Goal: Information Seeking & Learning: Learn about a topic

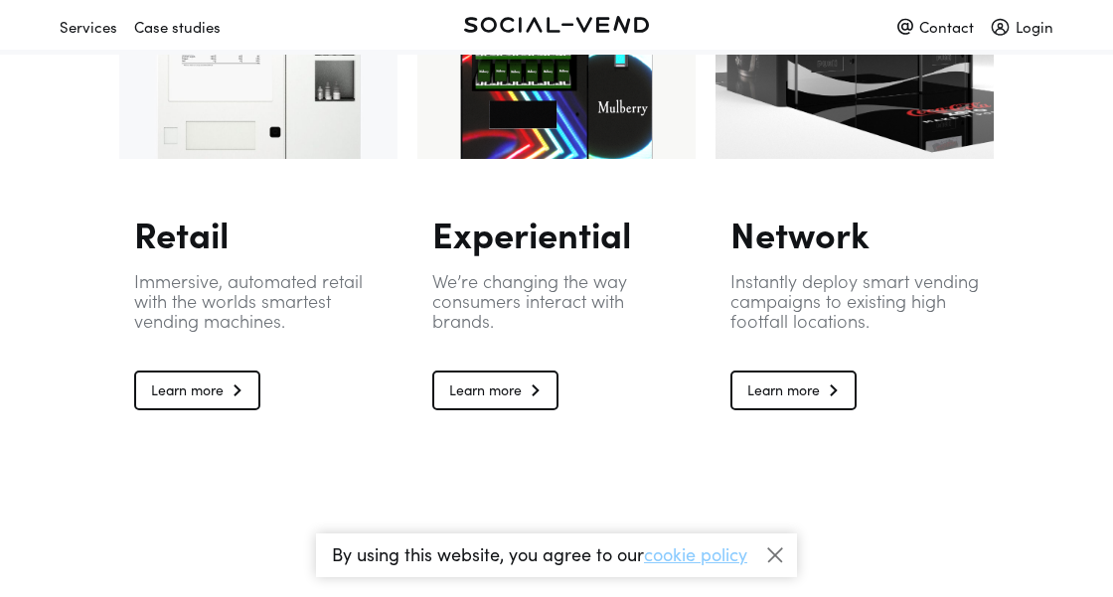
scroll to position [1238, 0]
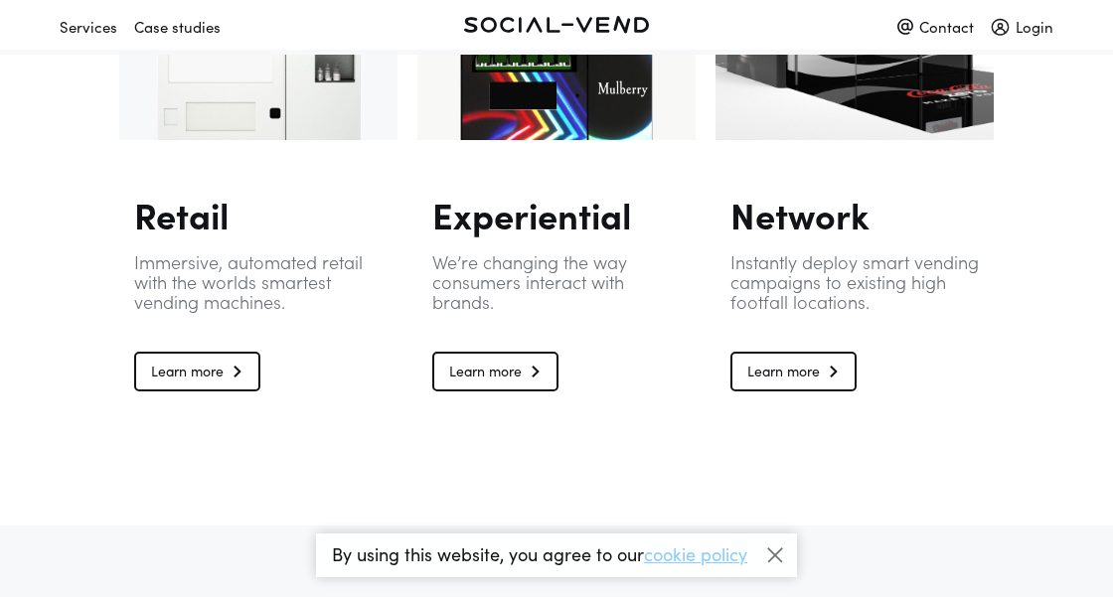
click at [513, 386] on link "Learn more" at bounding box center [495, 372] width 126 height 40
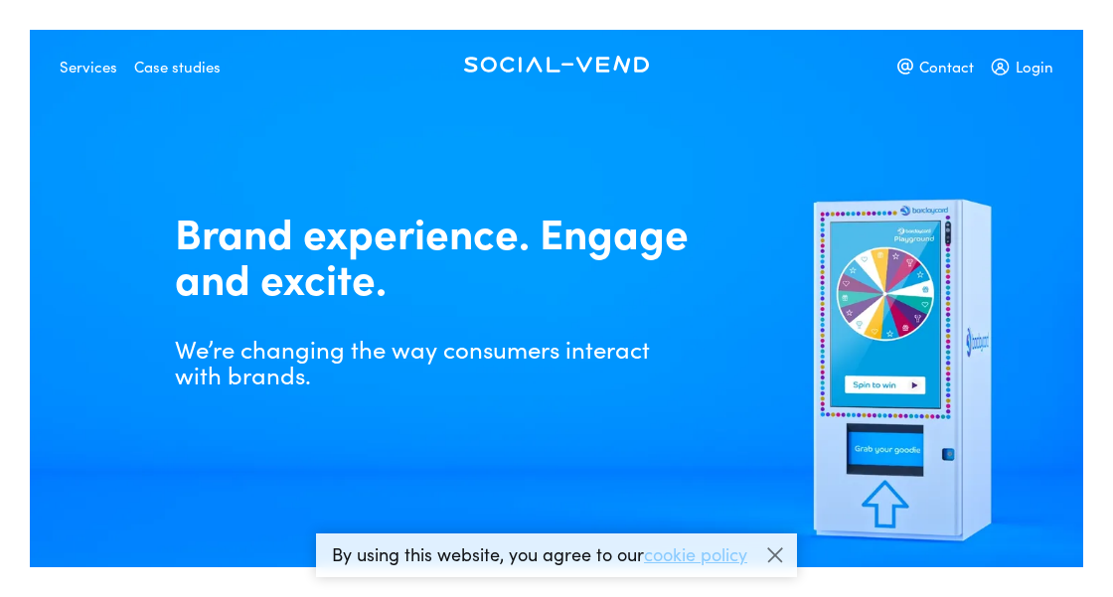
click at [185, 75] on div "Case studies" at bounding box center [177, 66] width 86 height 35
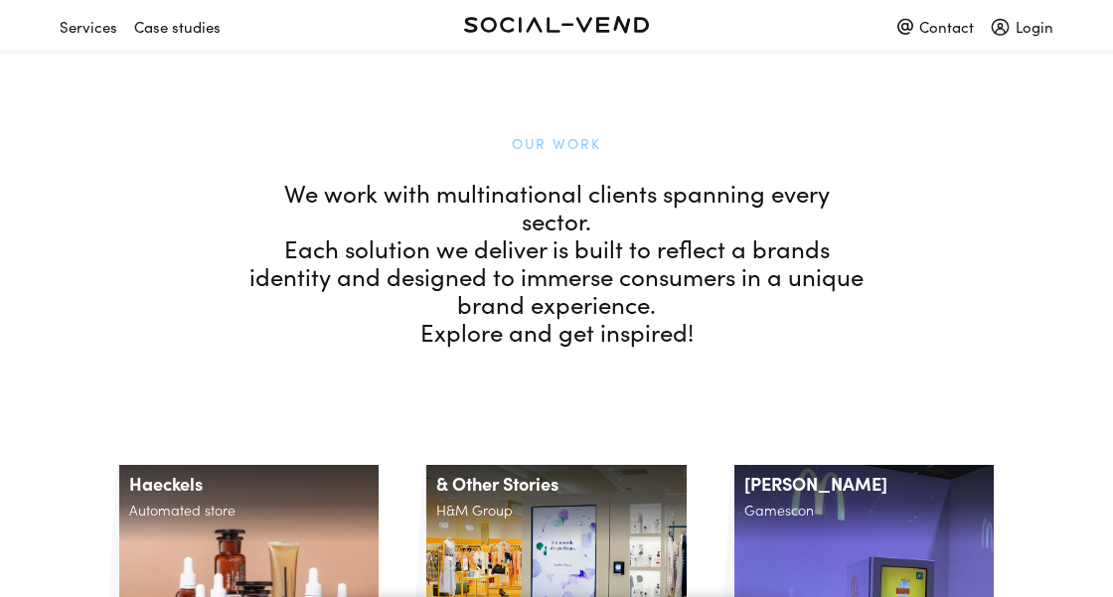
scroll to position [191, 0]
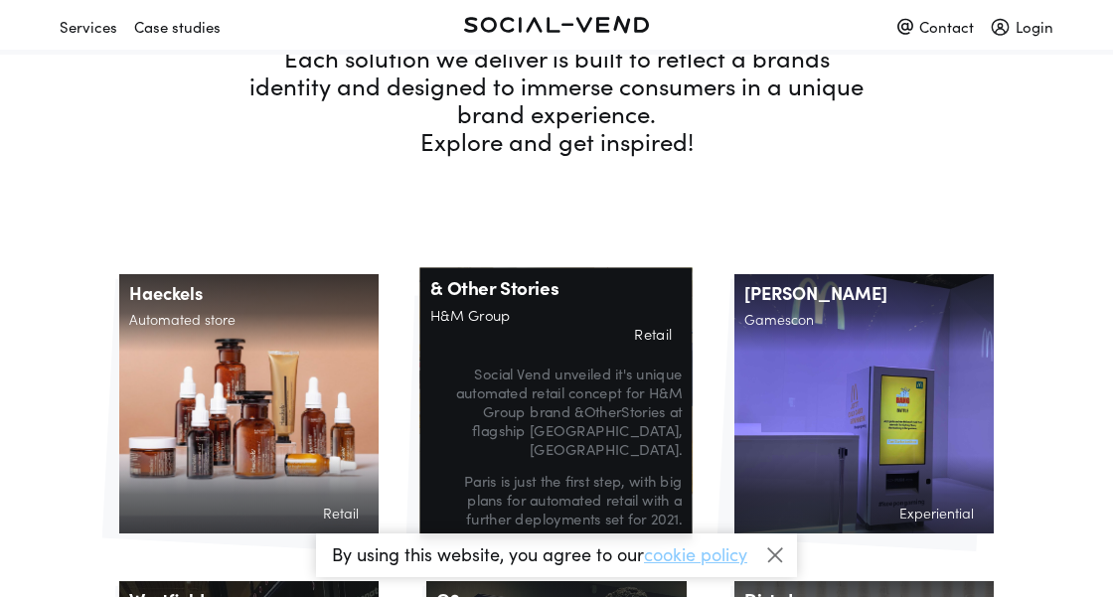
click at [529, 399] on p "Social Vend unveiled it's unique automated retail concept for H&M Group brand &…" at bounding box center [555, 411] width 251 height 94
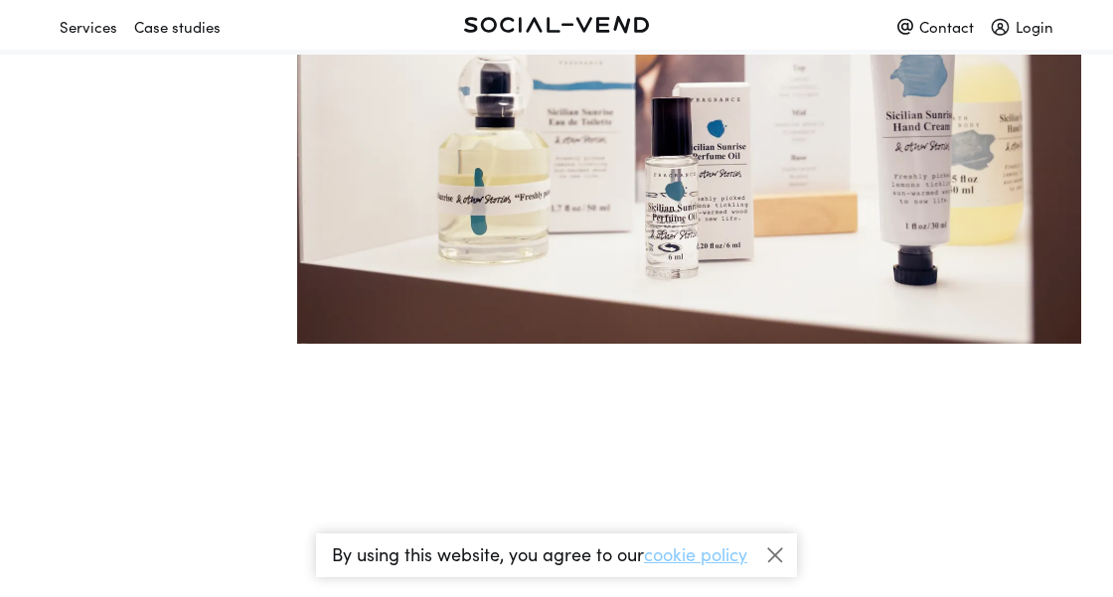
scroll to position [2923, 0]
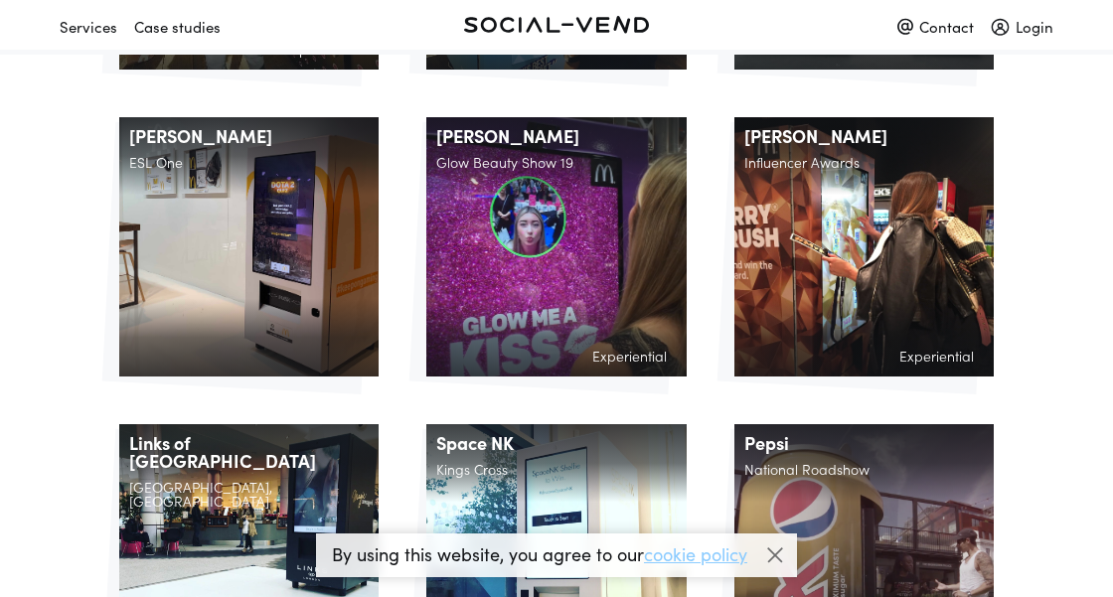
scroll to position [1245, 0]
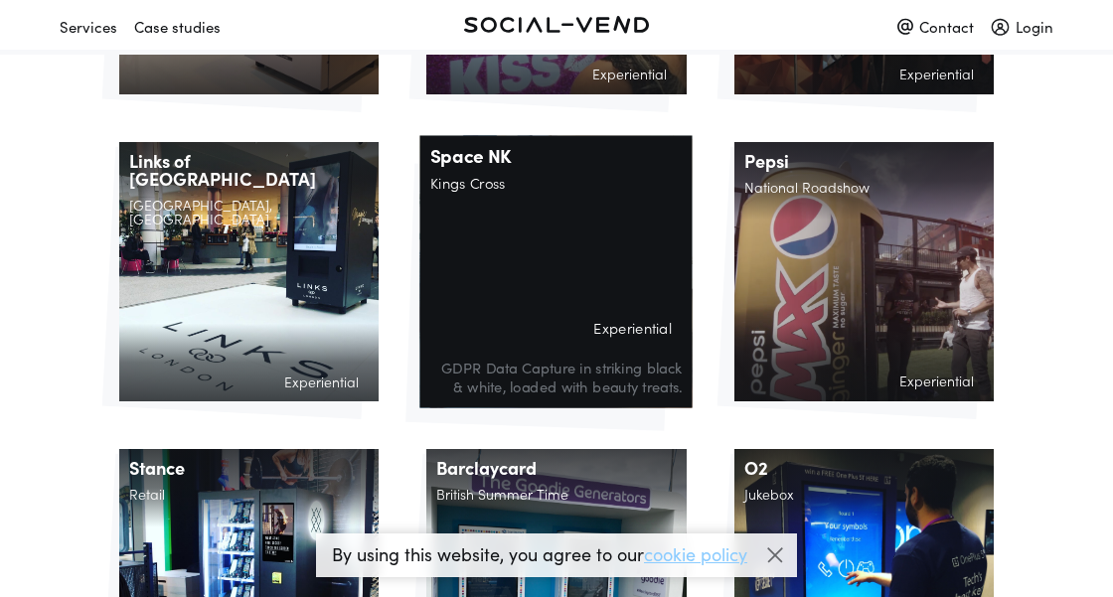
click at [586, 320] on h2 "Experiential" at bounding box center [555, 332] width 251 height 25
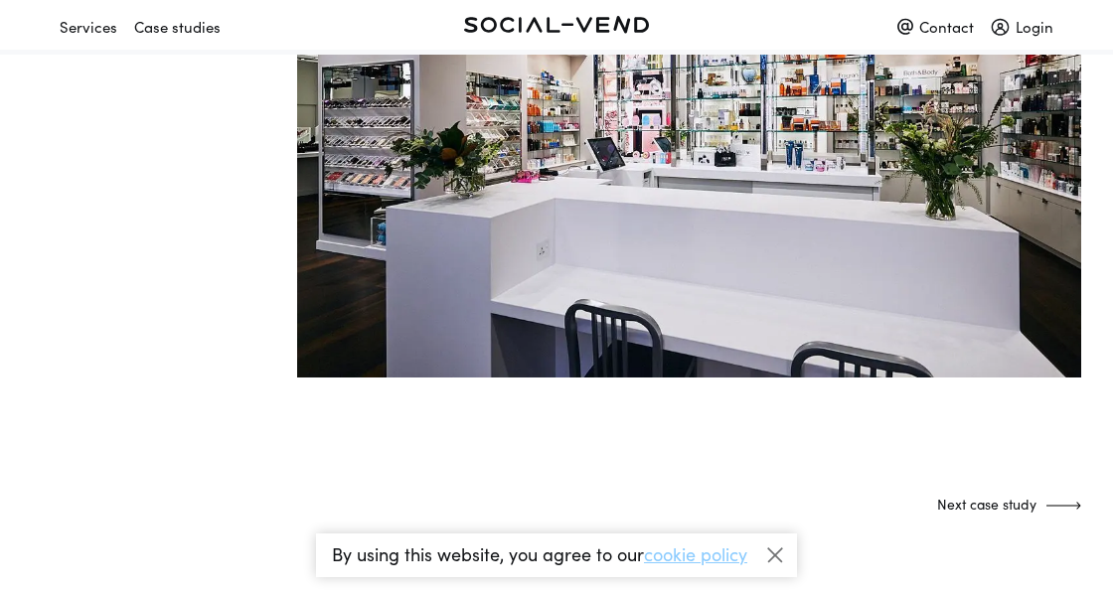
scroll to position [3126, 0]
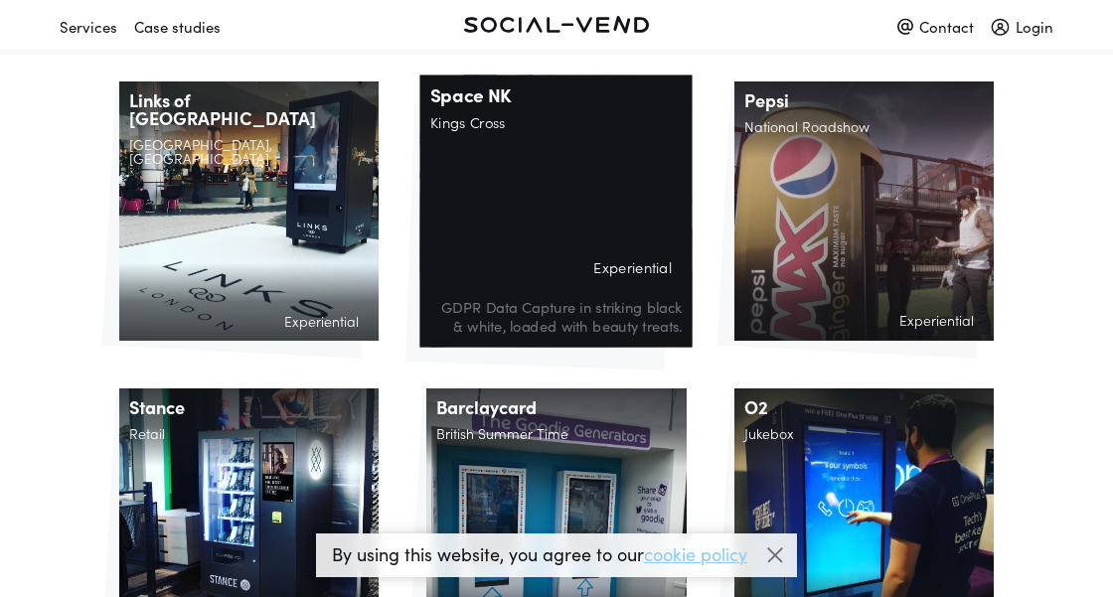
scroll to position [1302, 0]
